Goal: Task Accomplishment & Management: Use online tool/utility

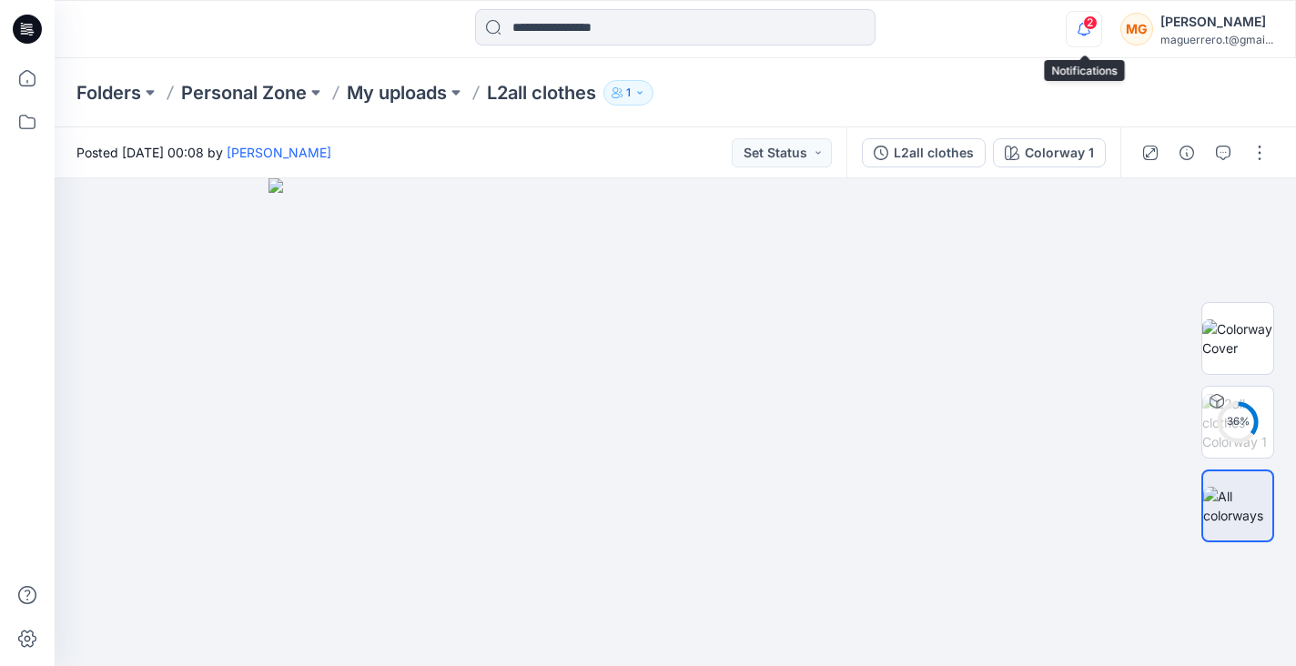
click at [1079, 40] on icon "button" at bounding box center [1083, 29] width 35 height 36
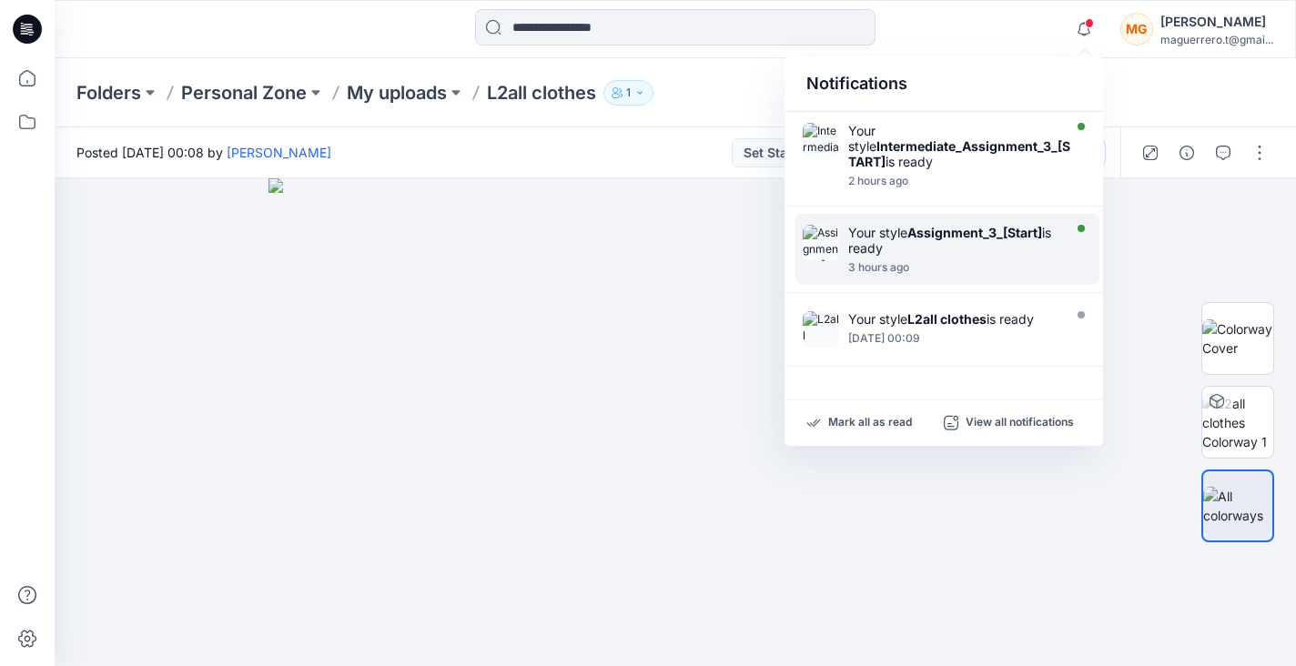
click at [961, 245] on div "Your style Assignment_3_[Start] is ready" at bounding box center [952, 240] width 209 height 31
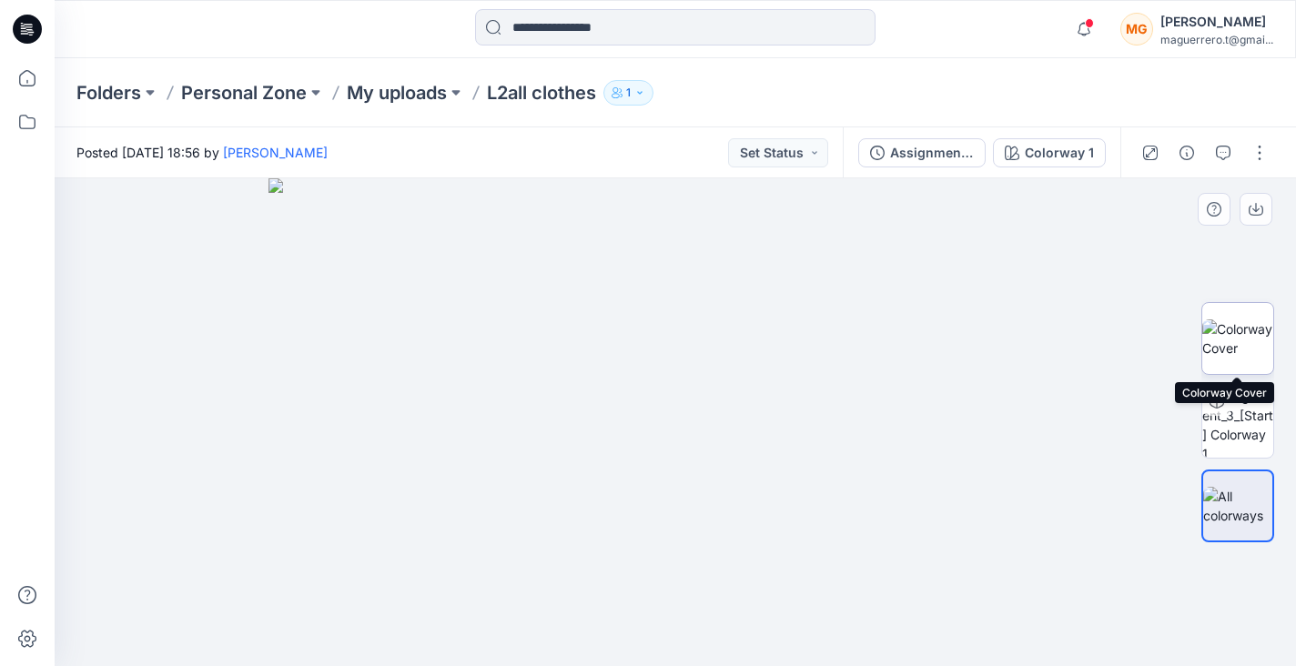
click at [1262, 351] on img at bounding box center [1237, 338] width 71 height 38
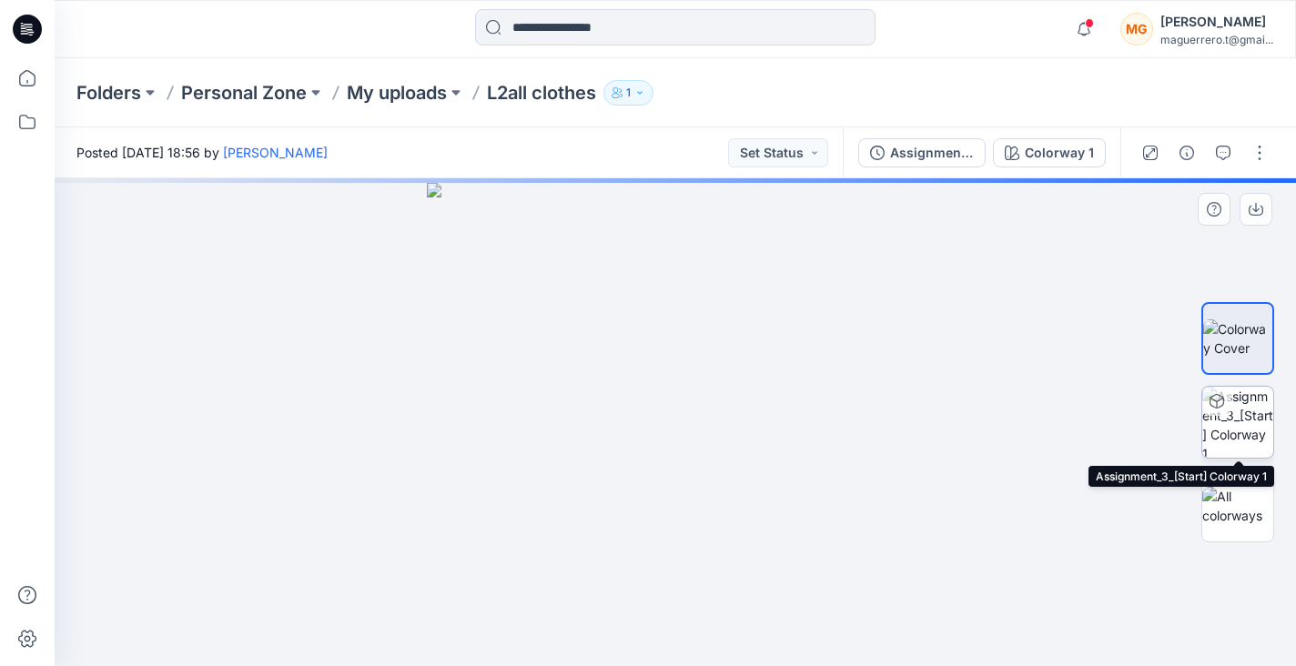
click at [1257, 420] on img at bounding box center [1237, 422] width 71 height 71
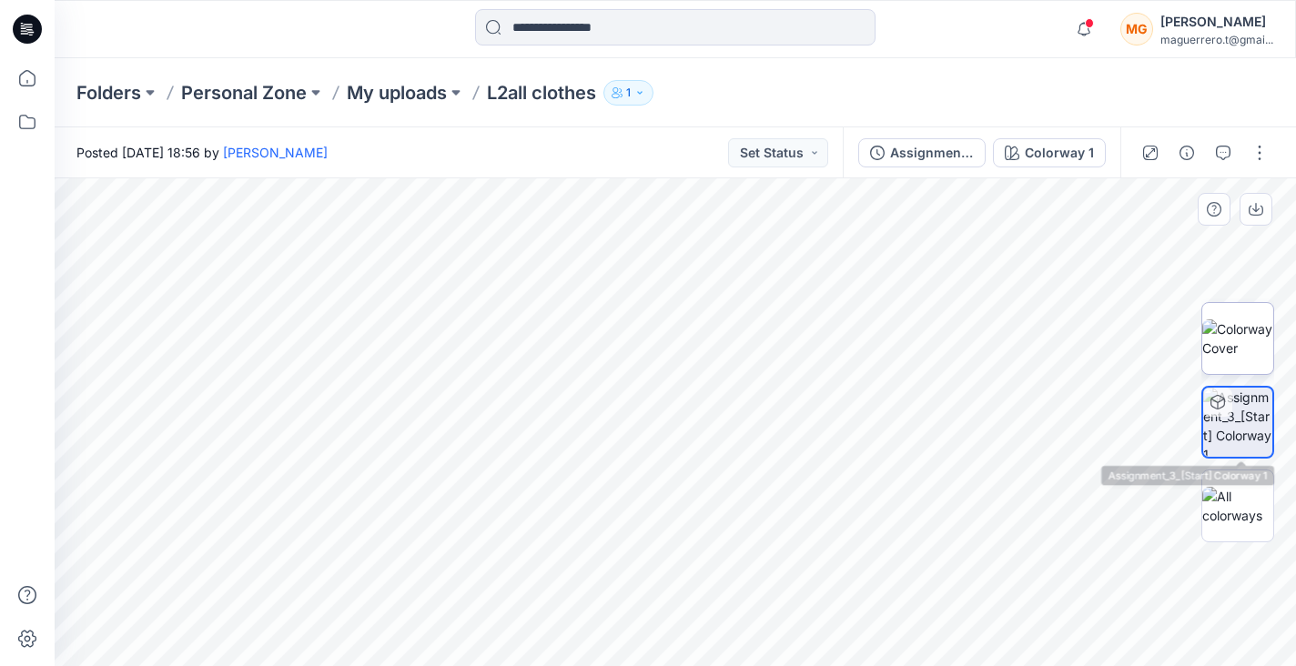
click at [1244, 358] on img at bounding box center [1237, 338] width 71 height 38
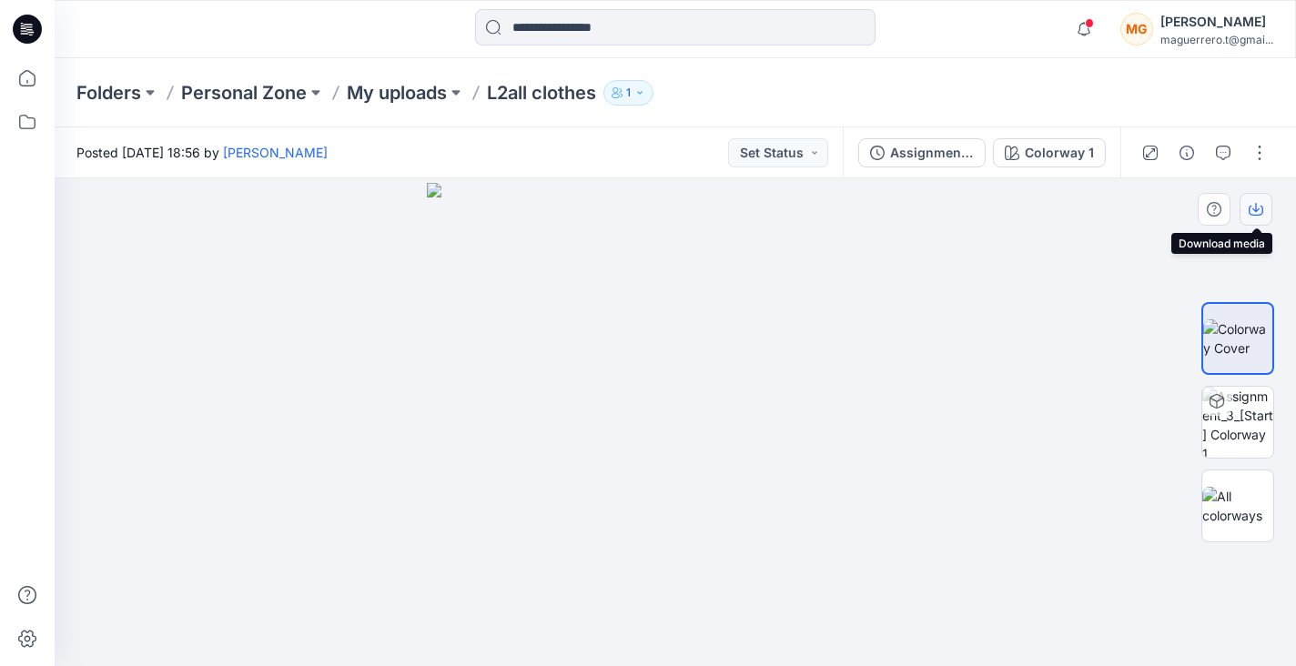
click at [1264, 212] on button "button" at bounding box center [1255, 209] width 33 height 33
click at [1252, 512] on img at bounding box center [1237, 506] width 71 height 38
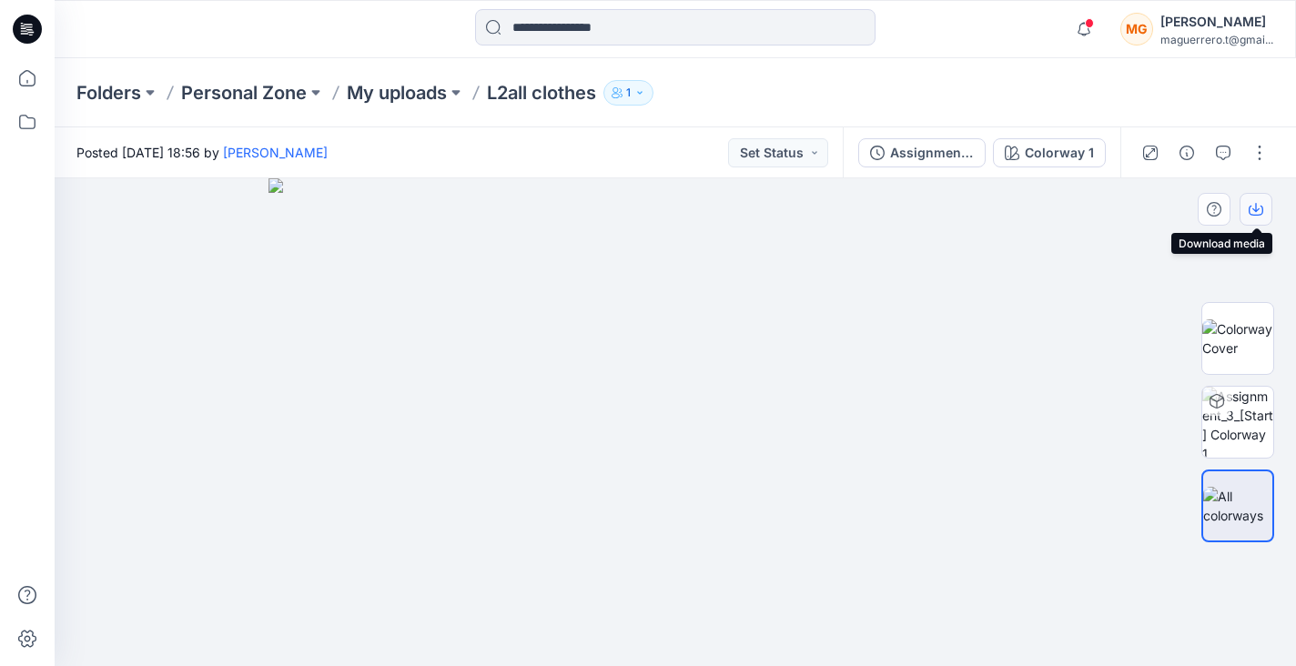
click at [1259, 204] on icon "button" at bounding box center [1255, 209] width 15 height 15
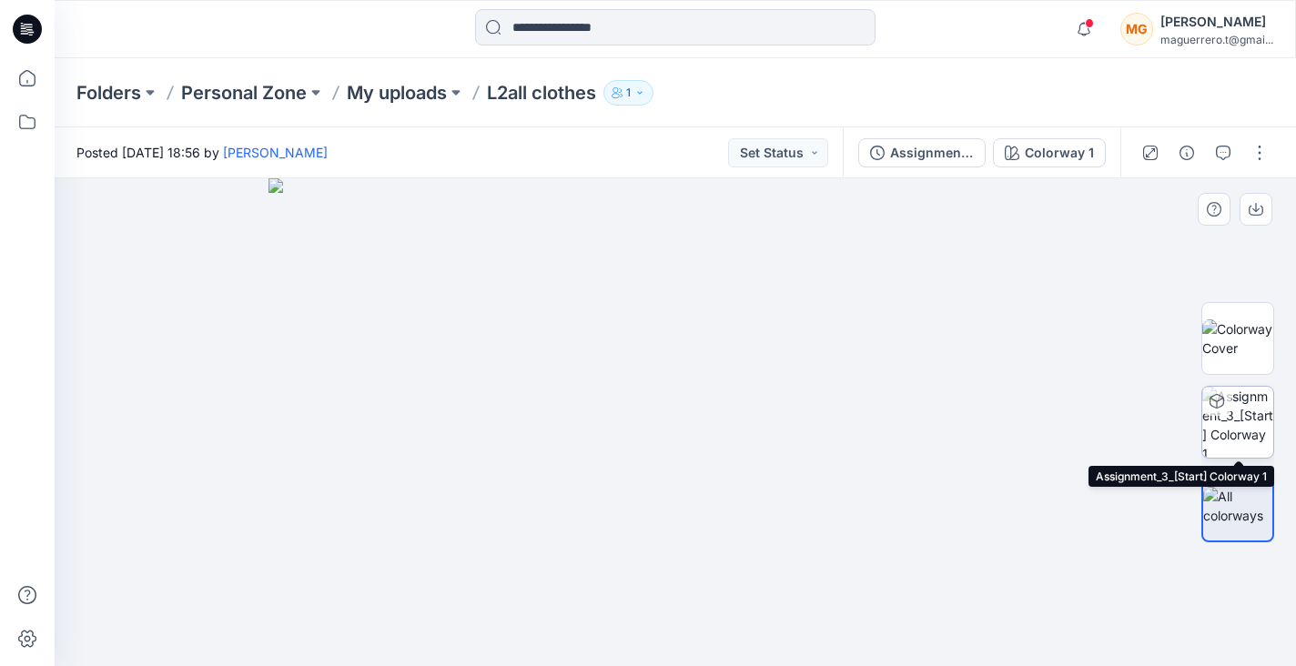
click at [1256, 439] on img at bounding box center [1237, 422] width 71 height 71
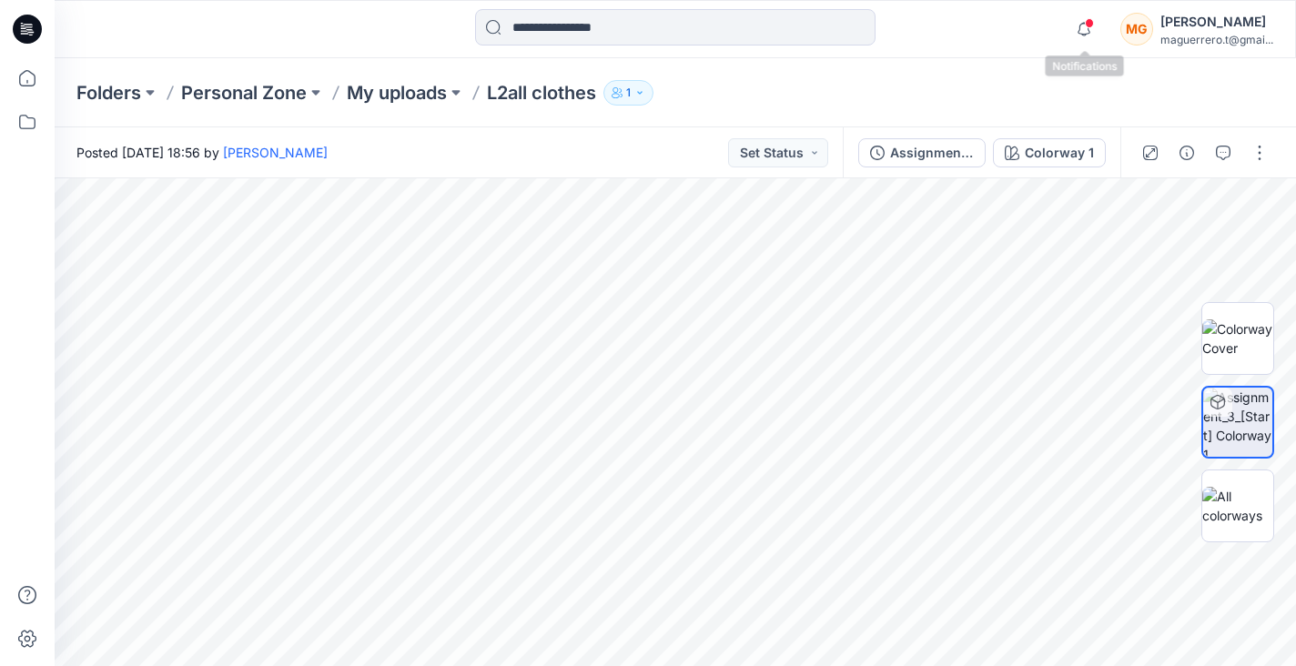
click at [1092, 25] on span at bounding box center [1089, 23] width 9 height 10
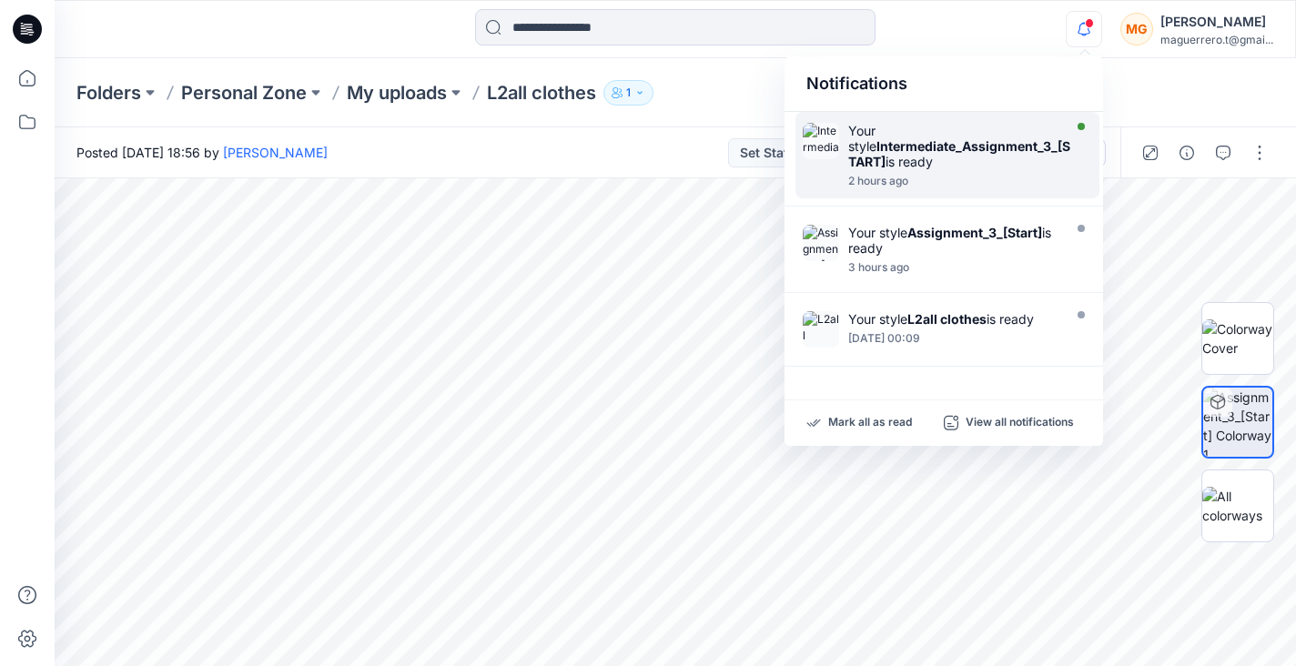
click at [979, 160] on div "Your style Intermediate_Assignment_3_[START] is ready" at bounding box center [961, 146] width 226 height 46
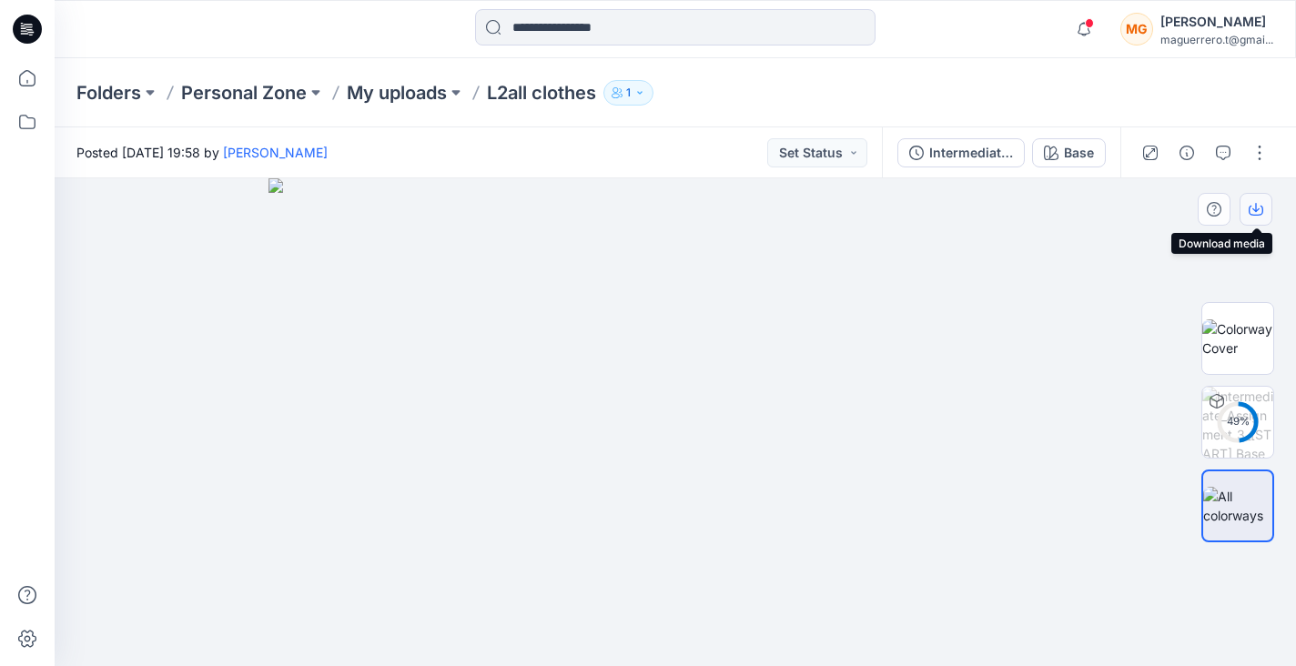
click at [1260, 203] on icon "button" at bounding box center [1255, 209] width 15 height 15
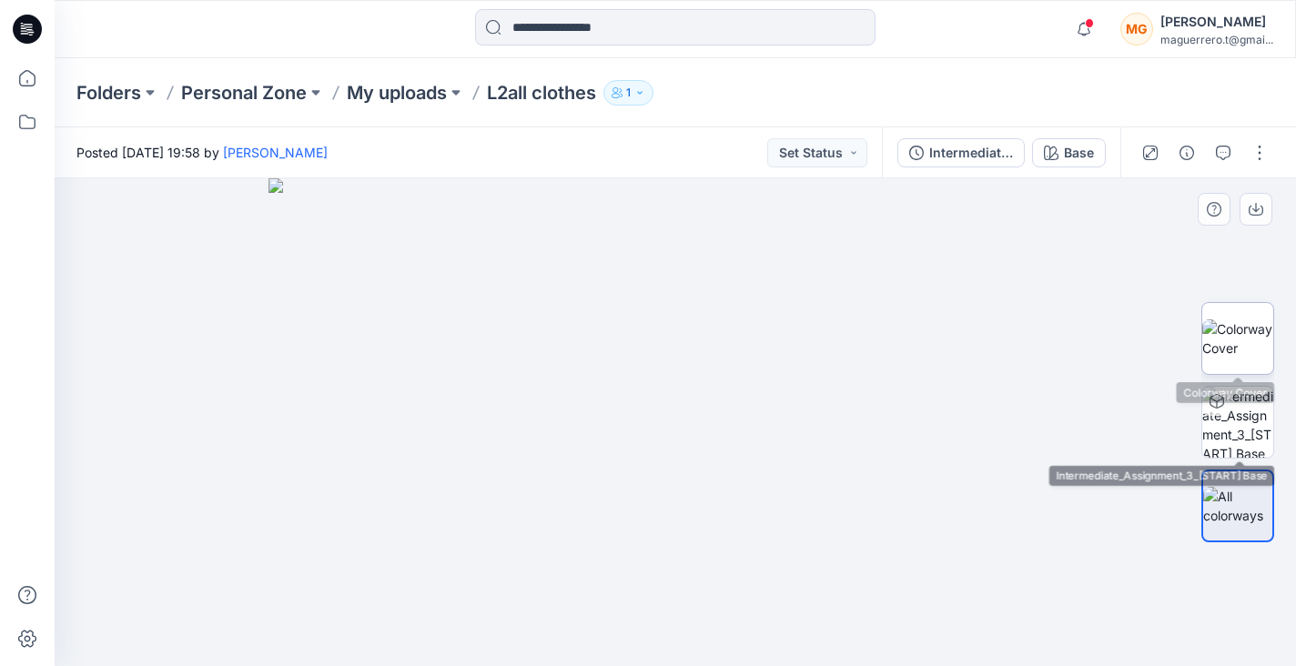
click at [1245, 351] on img at bounding box center [1237, 338] width 71 height 38
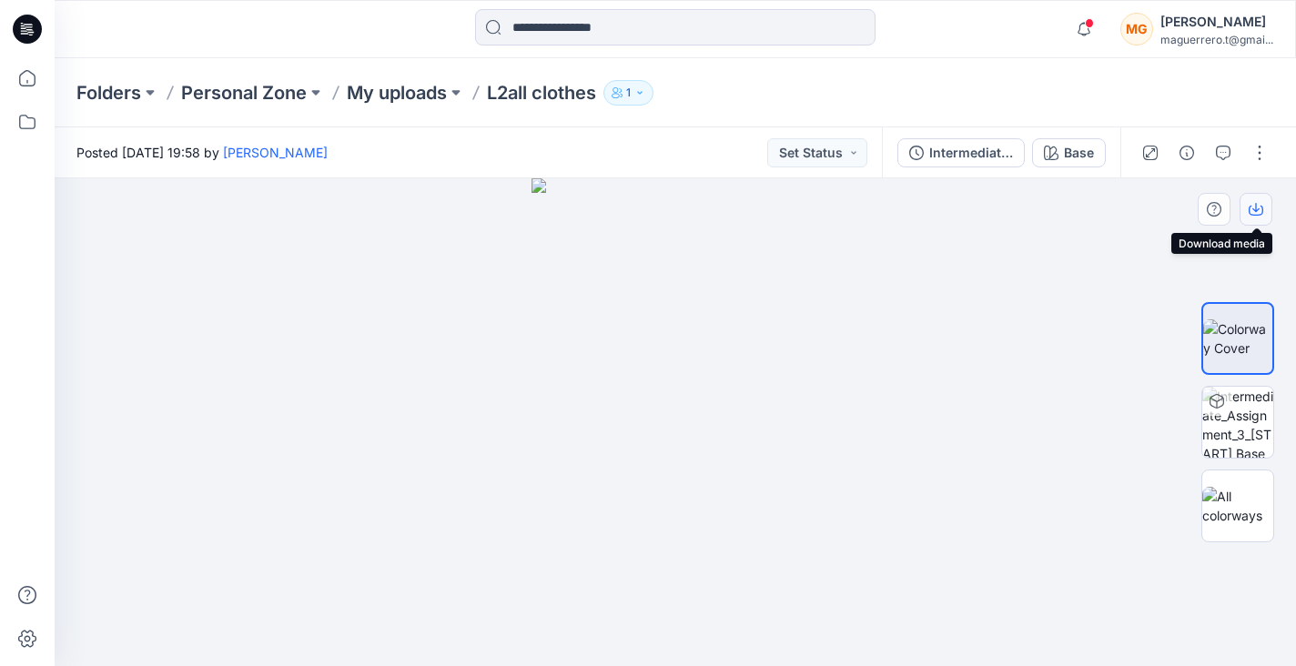
click at [1260, 217] on button "button" at bounding box center [1255, 209] width 33 height 33
drag, startPoint x: 605, startPoint y: 460, endPoint x: 838, endPoint y: 461, distance: 232.9
click at [838, 461] on img at bounding box center [674, 284] width 613 height 763
drag, startPoint x: 838, startPoint y: 461, endPoint x: 567, endPoint y: 458, distance: 271.2
click at [567, 458] on img at bounding box center [674, 284] width 613 height 764
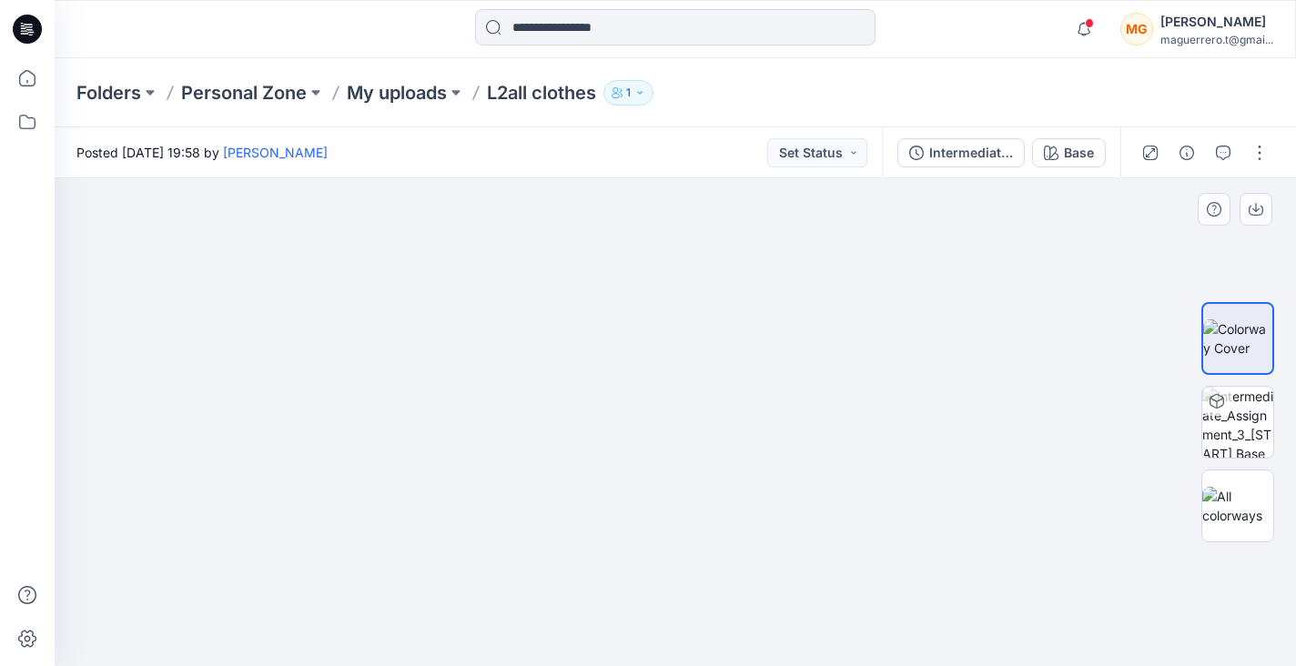
drag, startPoint x: 377, startPoint y: 421, endPoint x: 554, endPoint y: 418, distance: 177.5
click at [559, 419] on img at bounding box center [674, 281] width 613 height 769
drag, startPoint x: 455, startPoint y: 499, endPoint x: 663, endPoint y: 505, distance: 208.5
click at [667, 505] on img at bounding box center [674, 284] width 613 height 764
drag, startPoint x: 663, startPoint y: 505, endPoint x: 644, endPoint y: 182, distance: 323.6
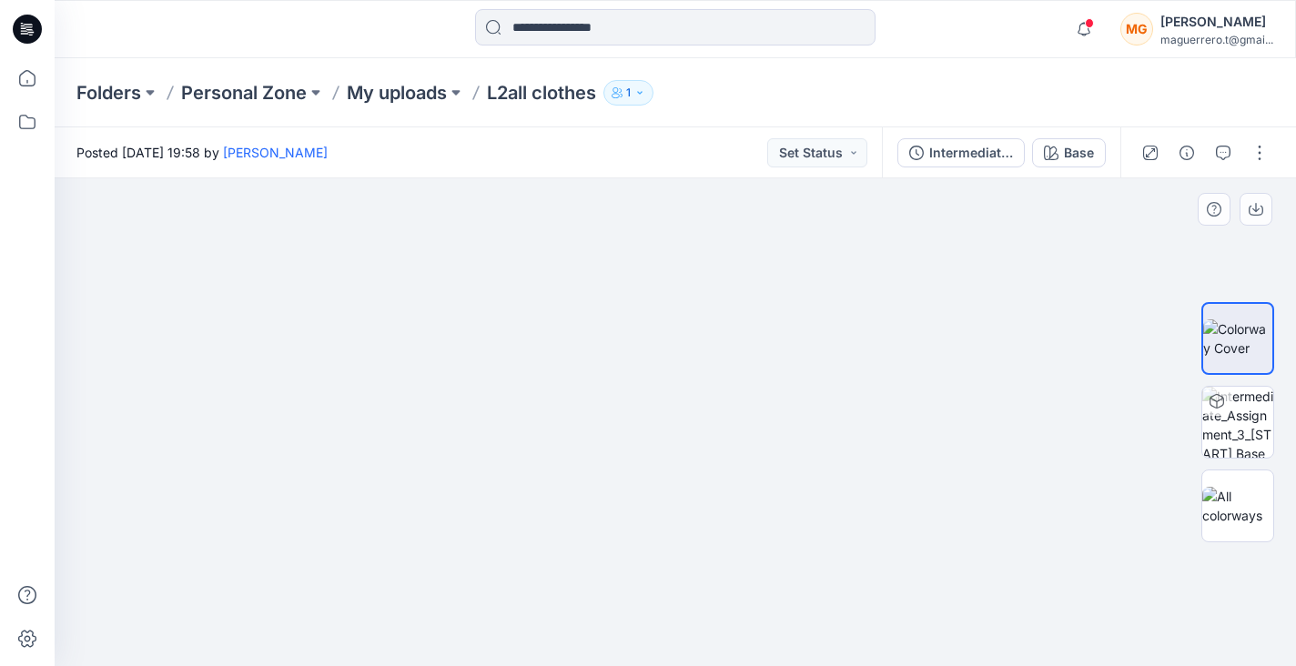
click at [645, 178] on img at bounding box center [674, 147] width 613 height 1037
click at [1256, 433] on img at bounding box center [1237, 422] width 71 height 71
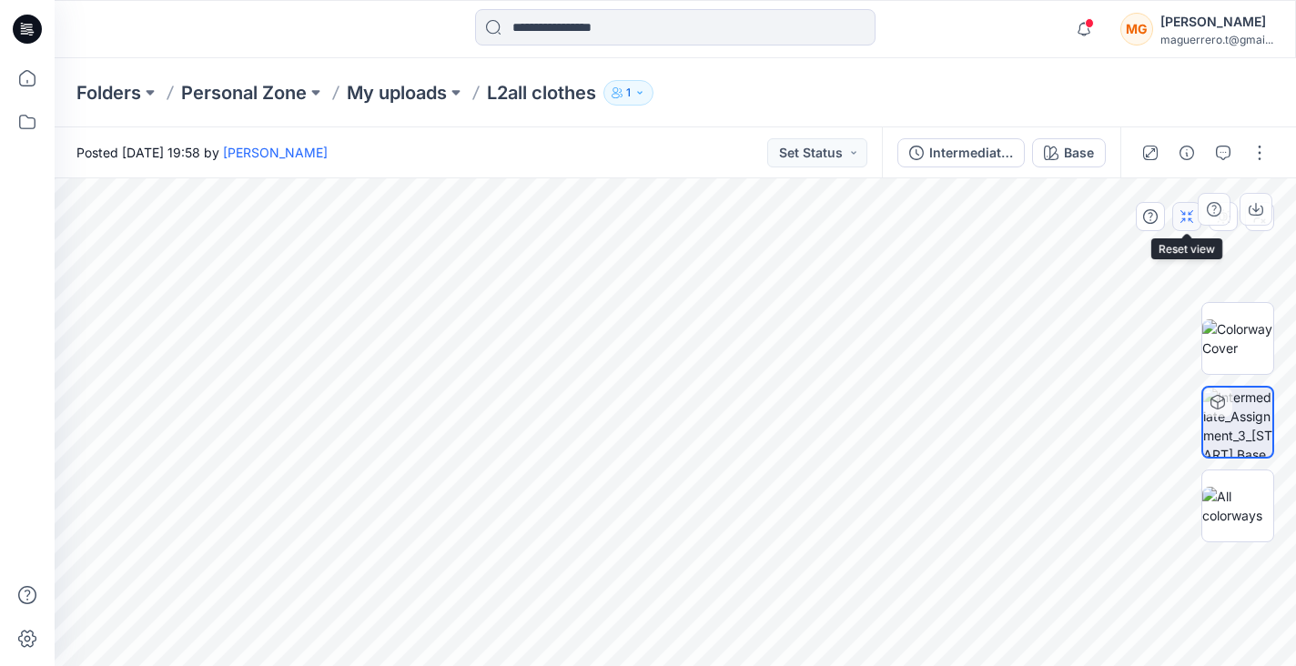
click at [1177, 216] on button "button" at bounding box center [1186, 216] width 29 height 29
click at [1258, 510] on img at bounding box center [1237, 506] width 71 height 38
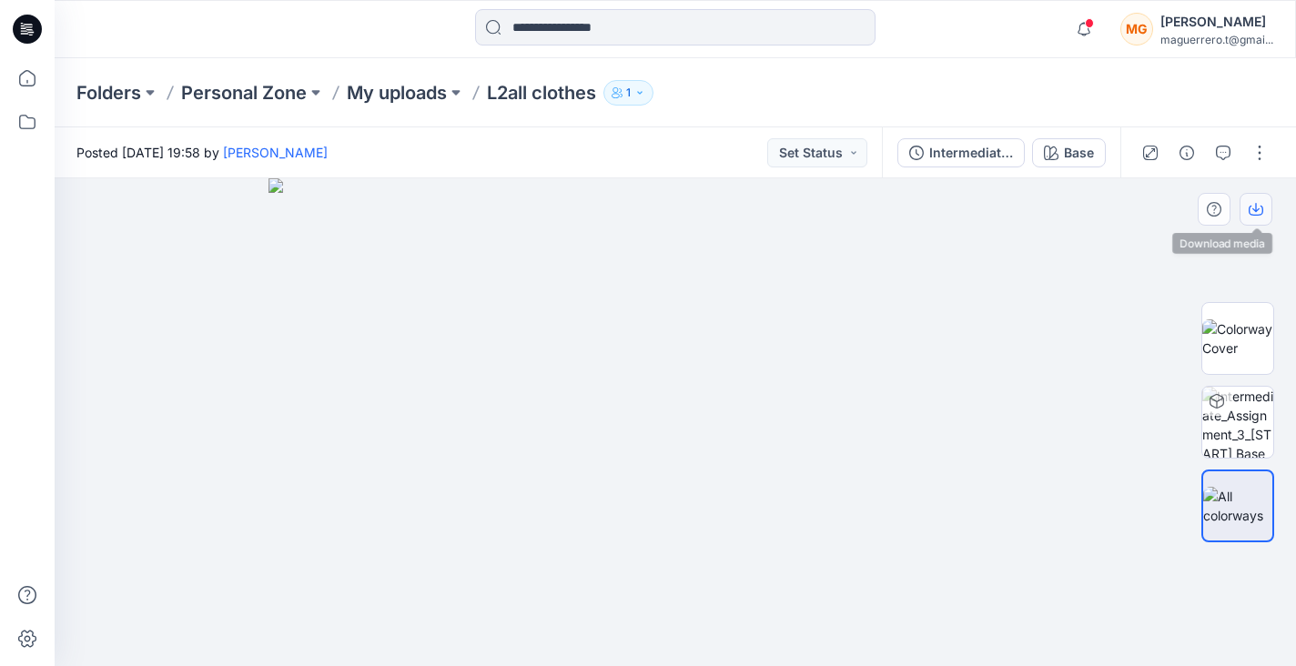
click at [1262, 214] on icon "button" at bounding box center [1255, 211] width 15 height 10
click at [1176, 566] on div at bounding box center [675, 422] width 1241 height 488
click at [974, 452] on img at bounding box center [674, 422] width 812 height 488
click at [1248, 156] on button "button" at bounding box center [1259, 152] width 29 height 29
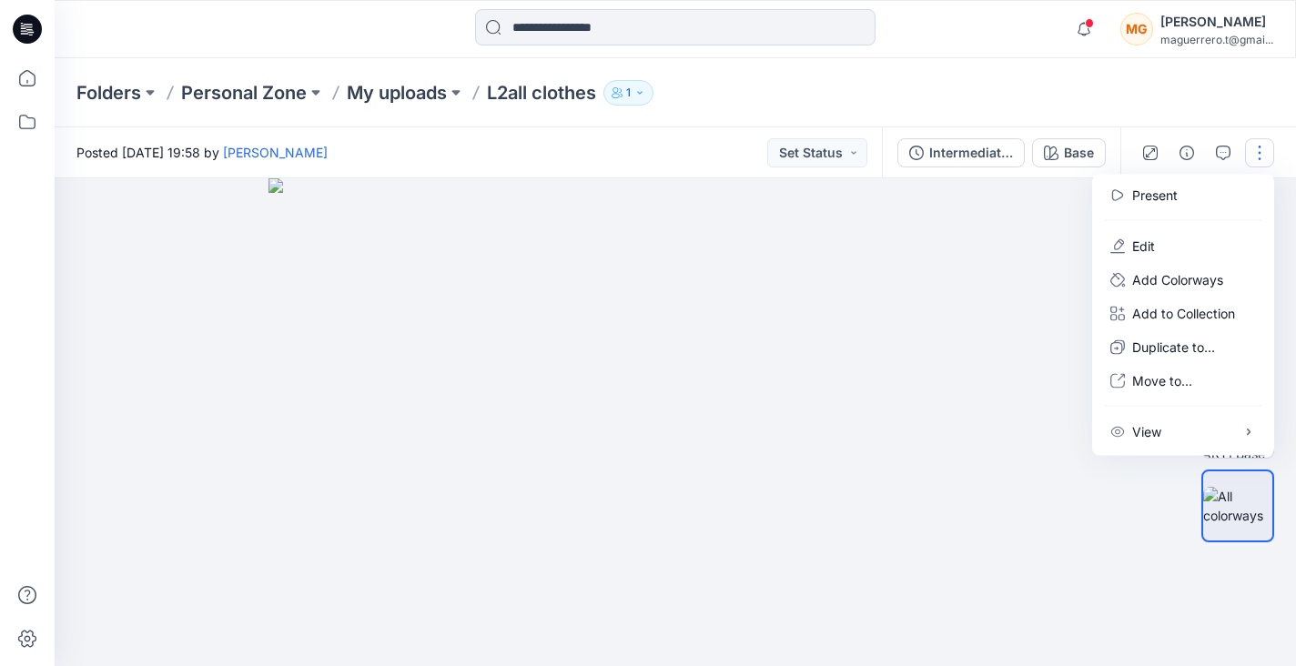
click at [1076, 176] on div "Intermediate_Assignment_3_[START] Base" at bounding box center [1001, 152] width 238 height 51
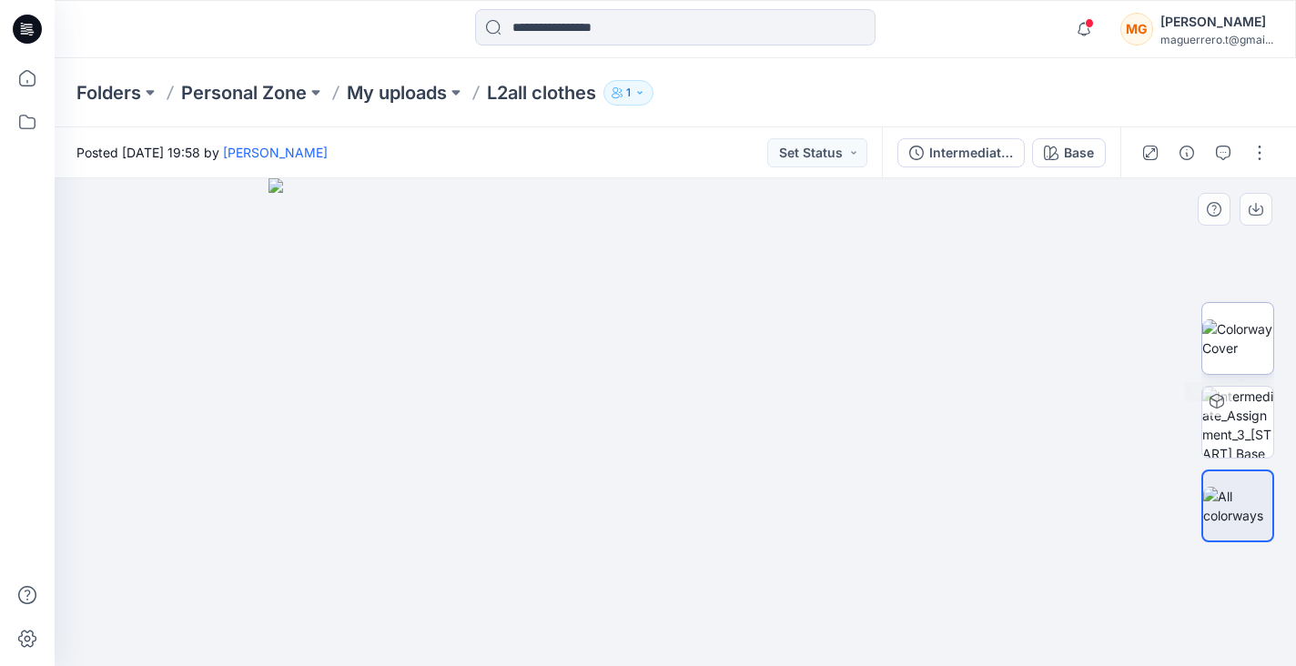
click at [1236, 338] on img at bounding box center [1237, 338] width 71 height 38
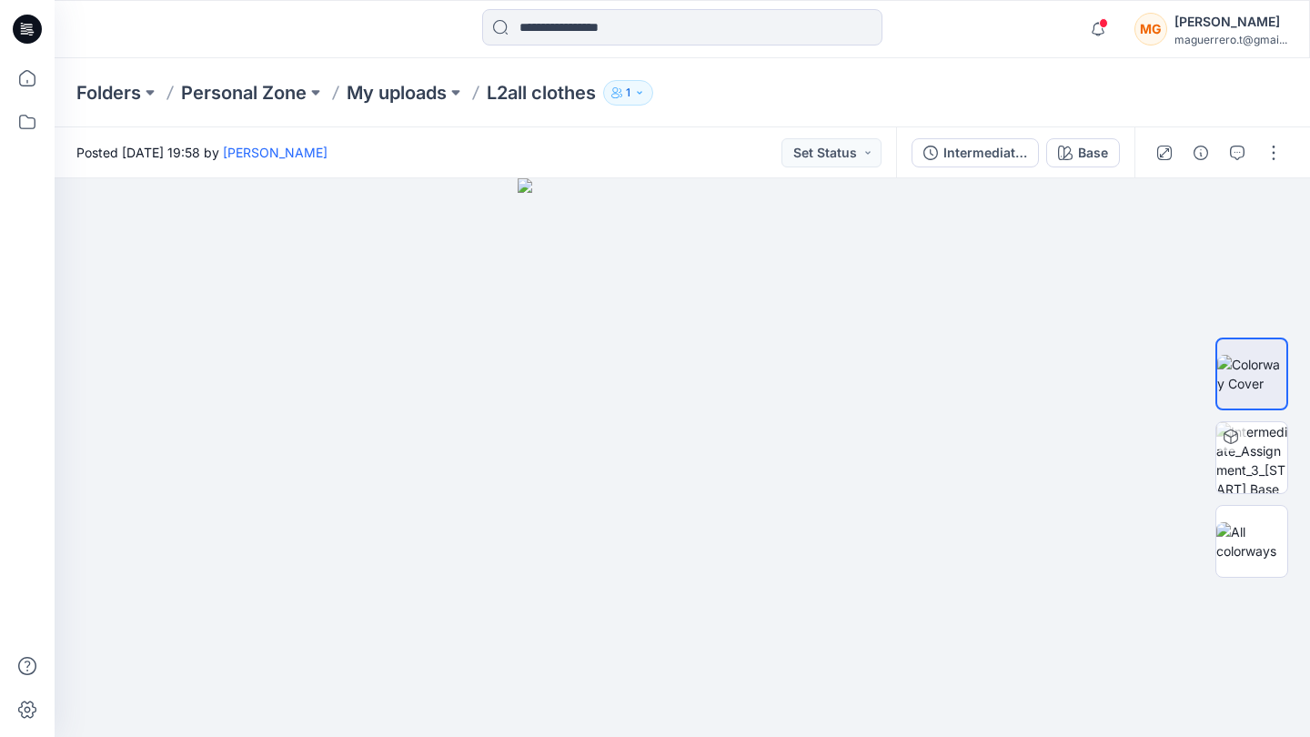
click at [574, 92] on p "L2all clothes" at bounding box center [541, 92] width 109 height 25
click at [1168, 157] on icon "button" at bounding box center [1164, 153] width 15 height 15
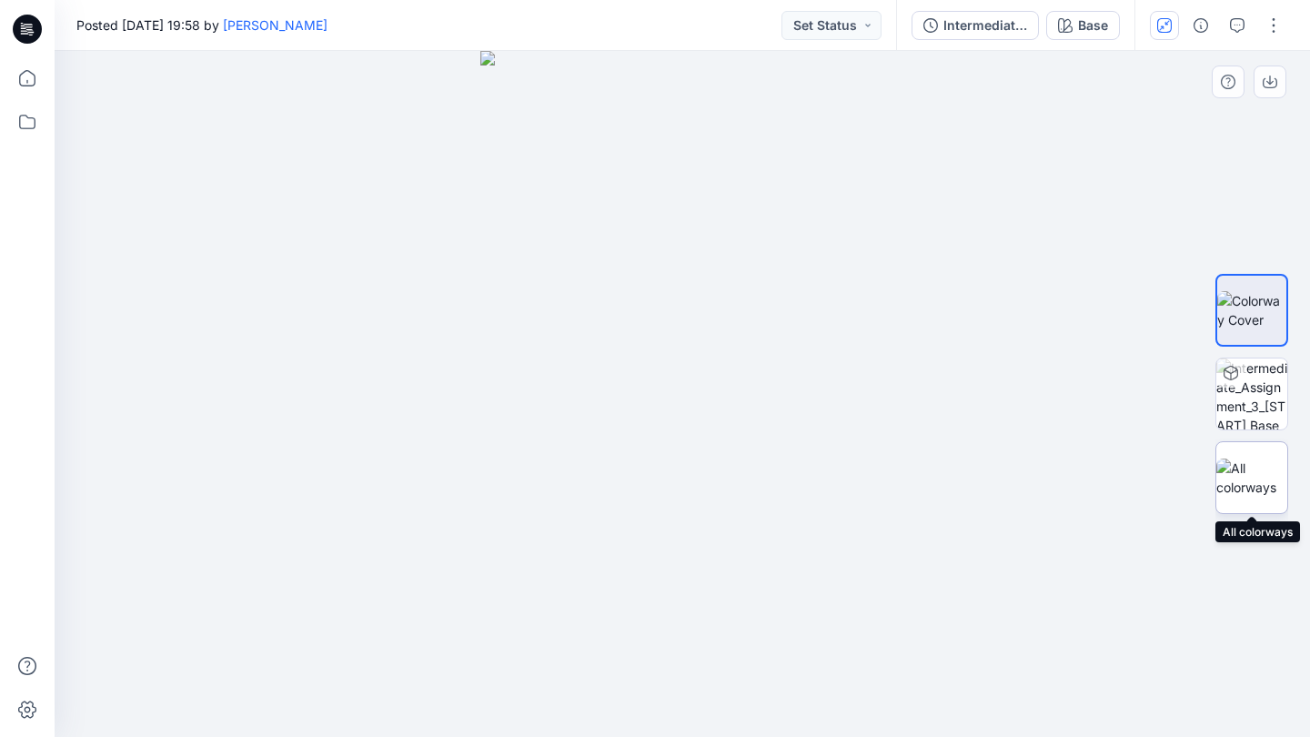
click at [1245, 481] on img at bounding box center [1251, 478] width 71 height 38
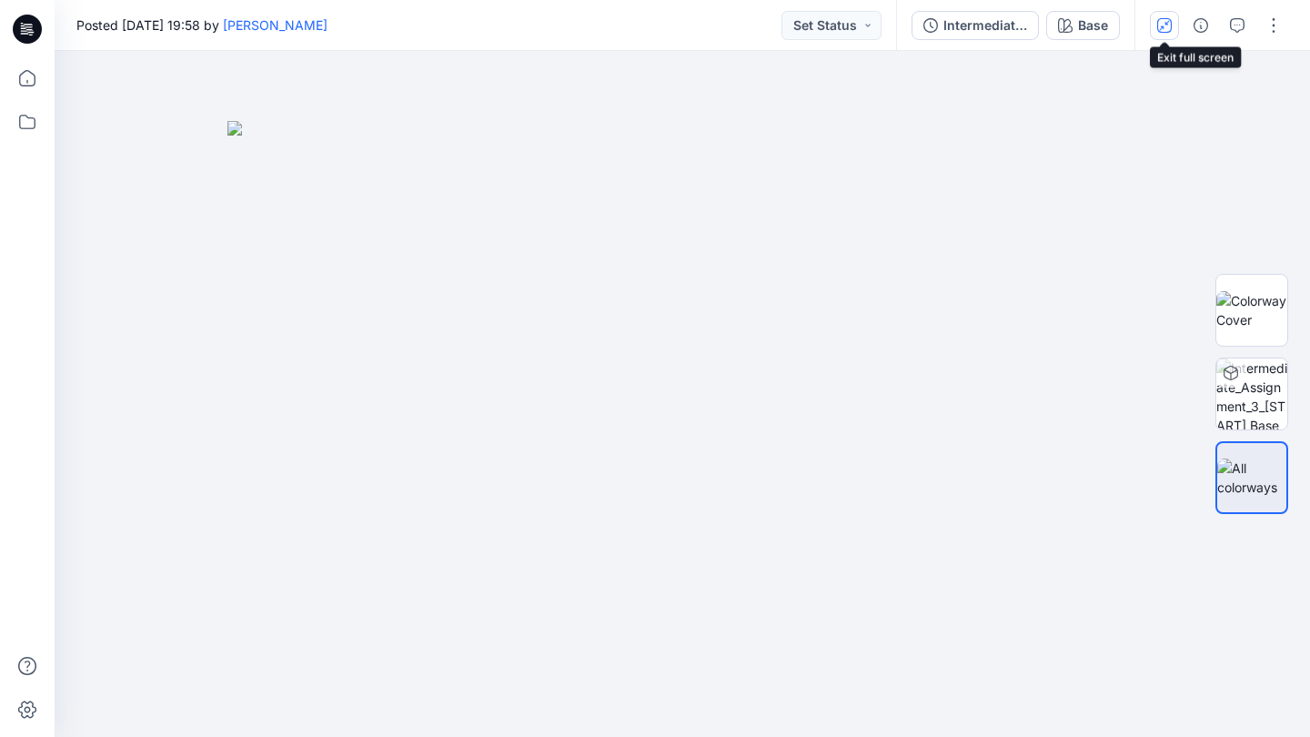
click at [1160, 23] on icon "button" at bounding box center [1164, 25] width 15 height 15
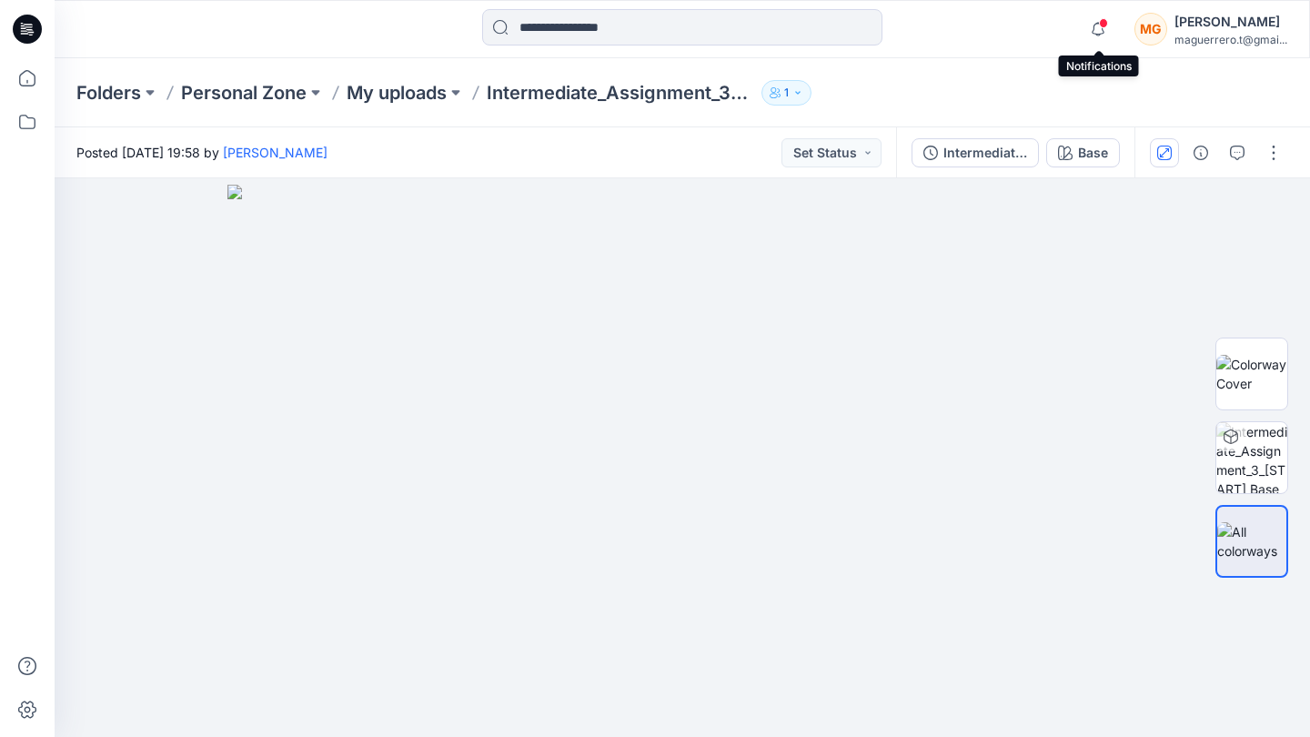
click at [1100, 23] on span at bounding box center [1103, 23] width 9 height 10
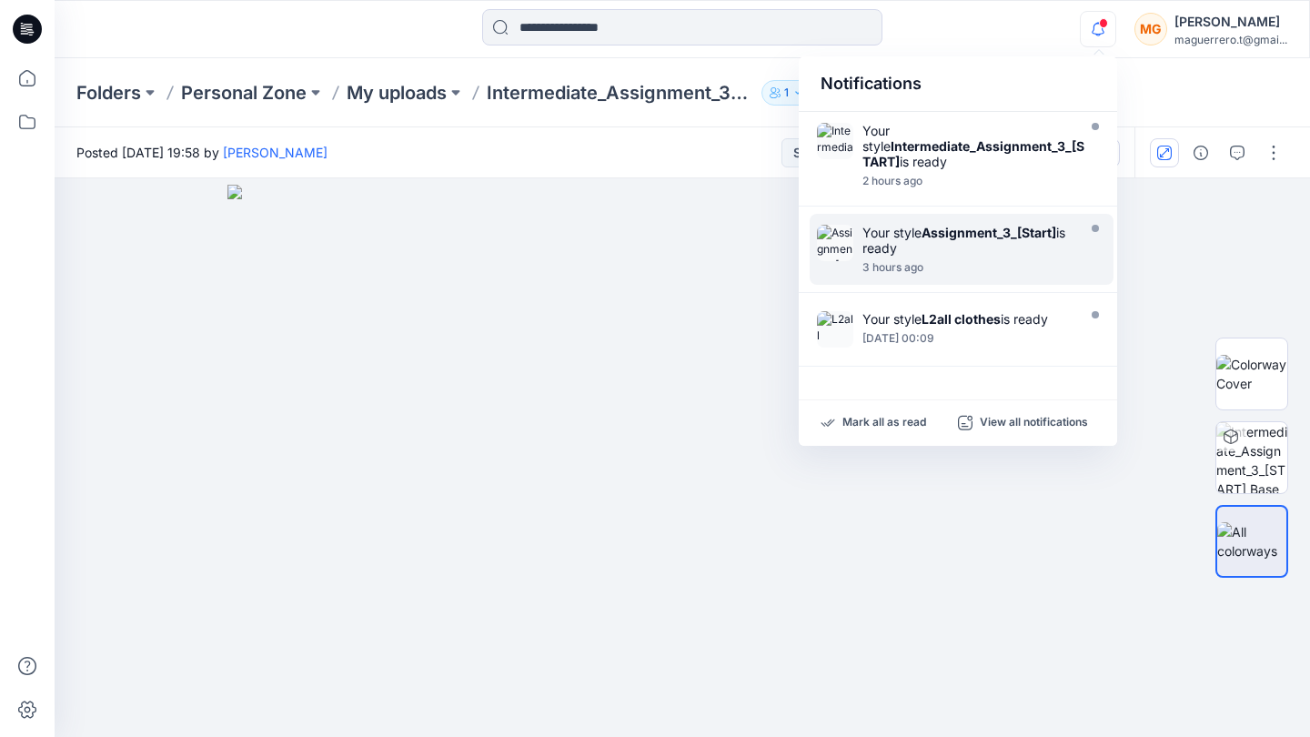
click at [922, 269] on div "3 hours ago" at bounding box center [967, 267] width 209 height 13
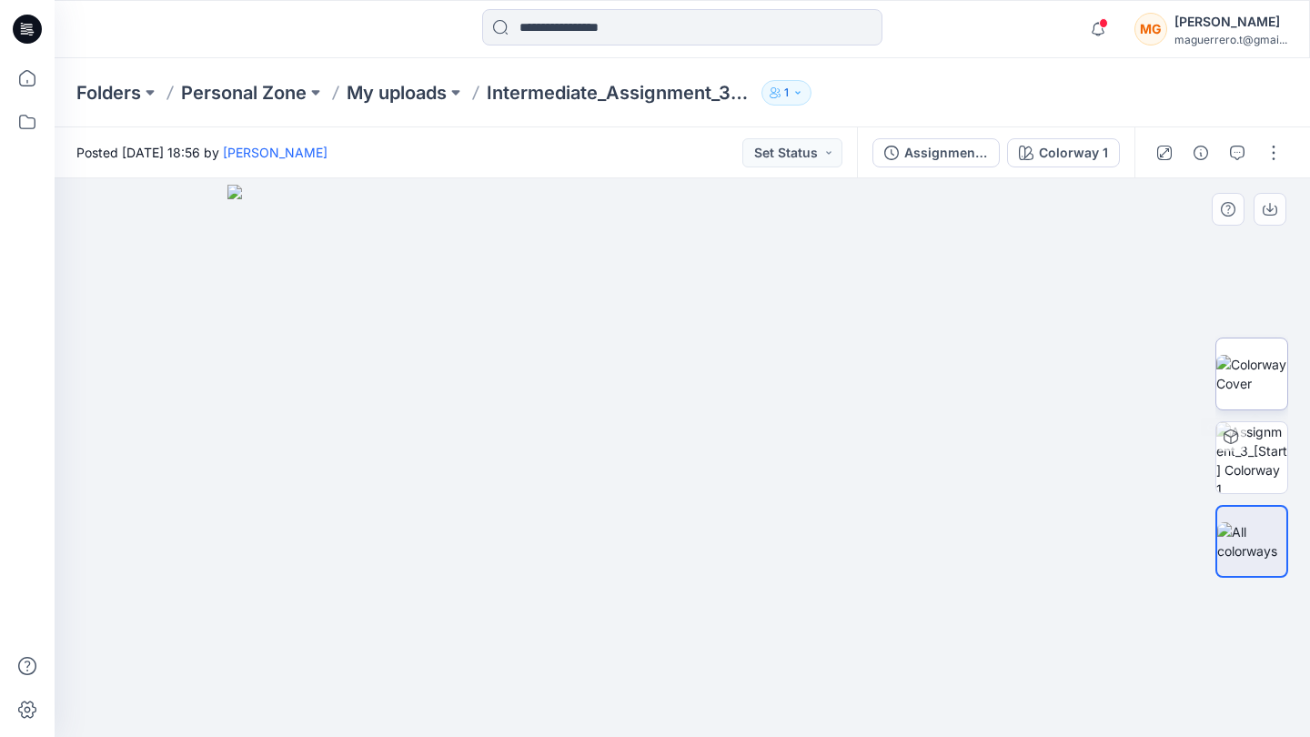
click at [1271, 367] on img at bounding box center [1251, 374] width 71 height 38
